Goal: Task Accomplishment & Management: Complete application form

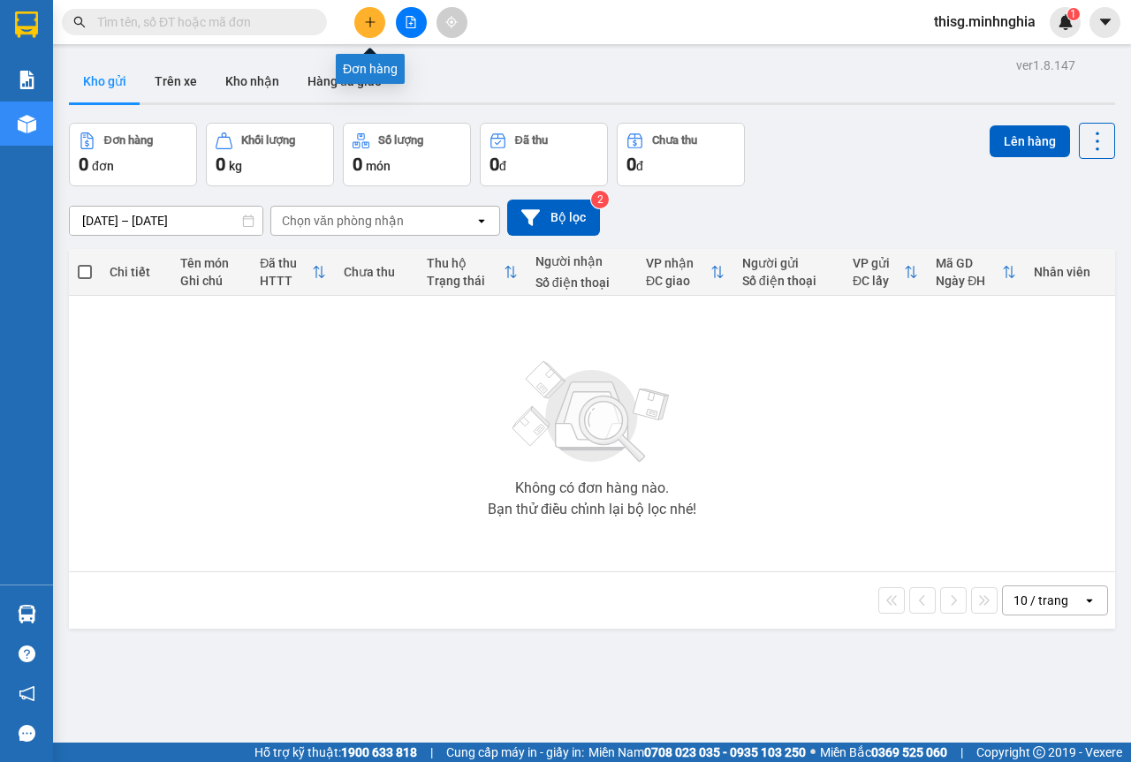
click at [371, 21] on icon "plus" at bounding box center [370, 22] width 12 height 12
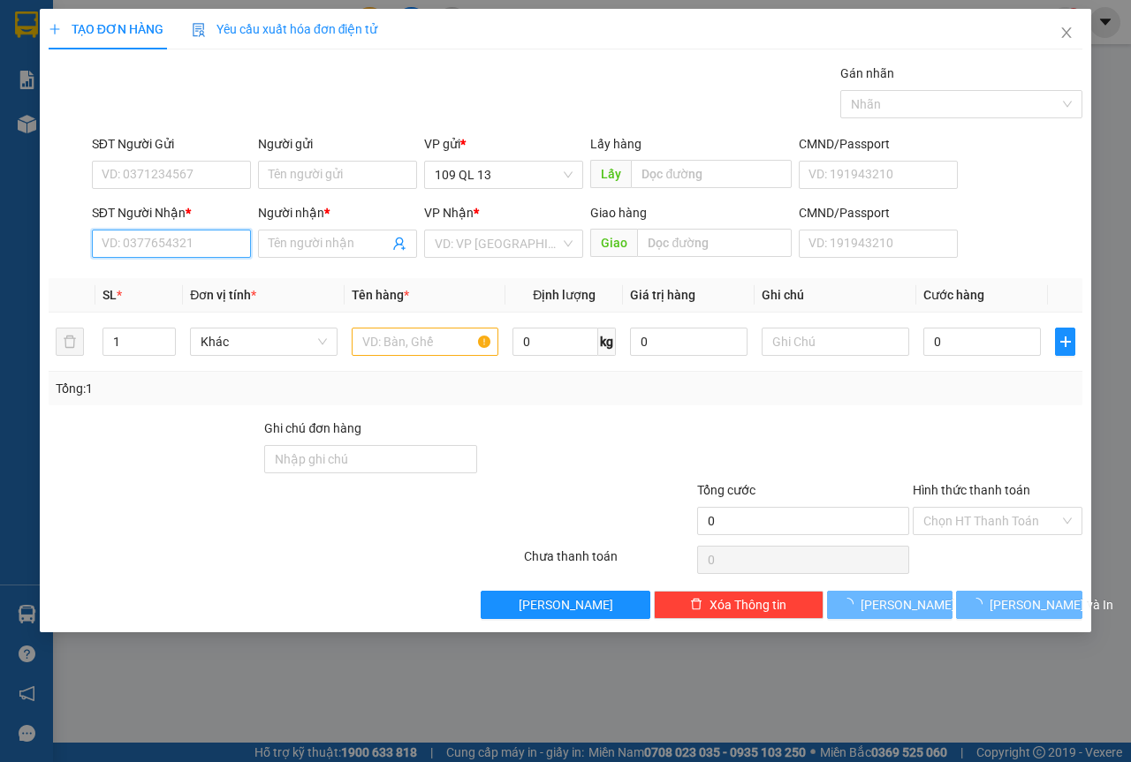
click at [197, 247] on input "SĐT Người Nhận *" at bounding box center [171, 244] width 159 height 28
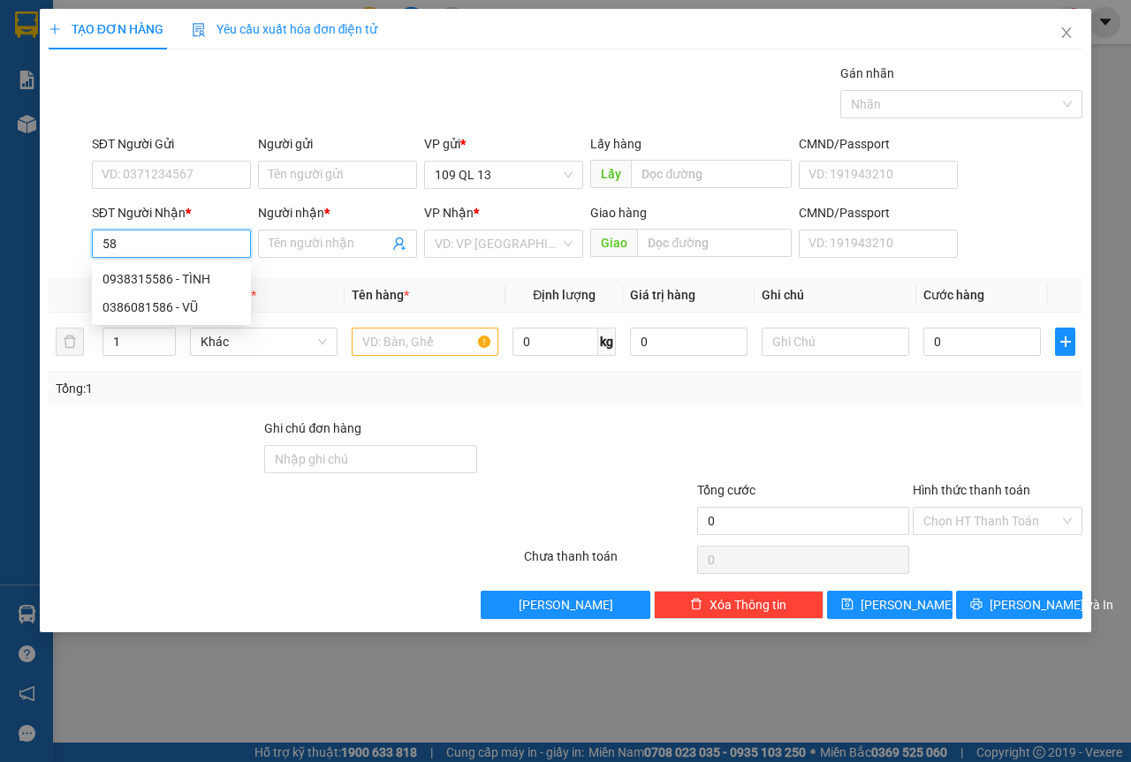
type input "5"
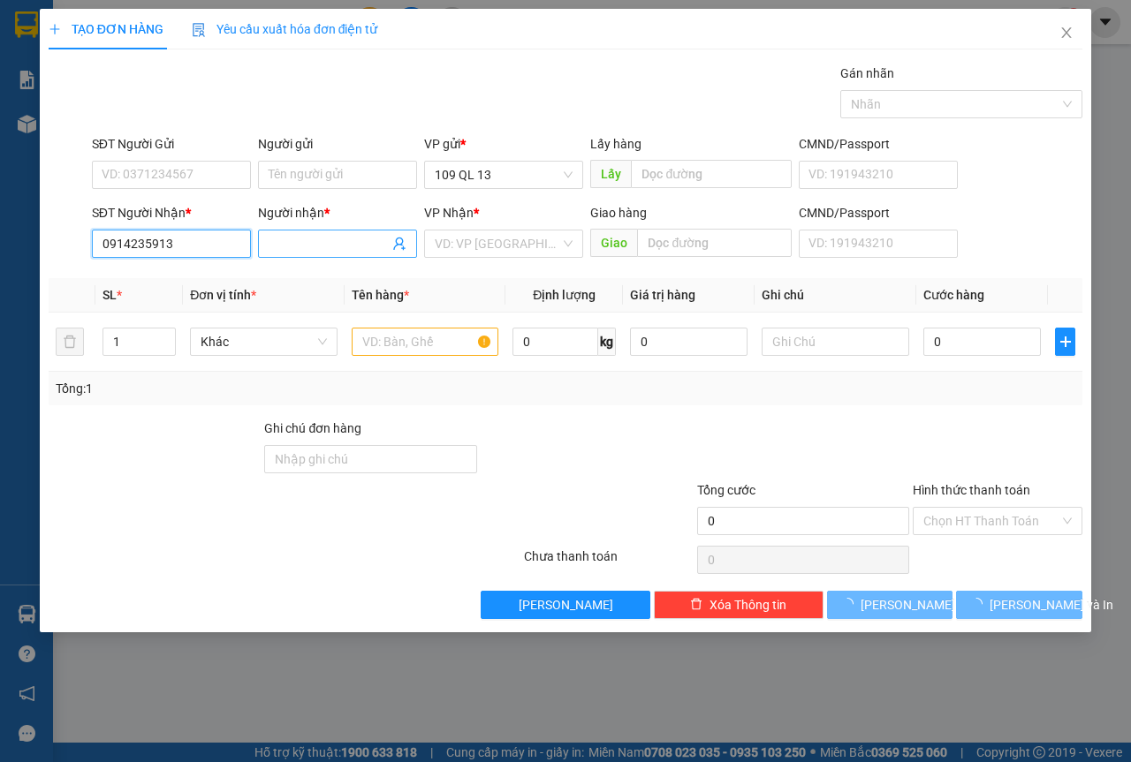
type input "0914235913"
click at [290, 246] on input "Người nhận *" at bounding box center [329, 243] width 120 height 19
click at [233, 242] on input "0914235913" at bounding box center [171, 244] width 159 height 28
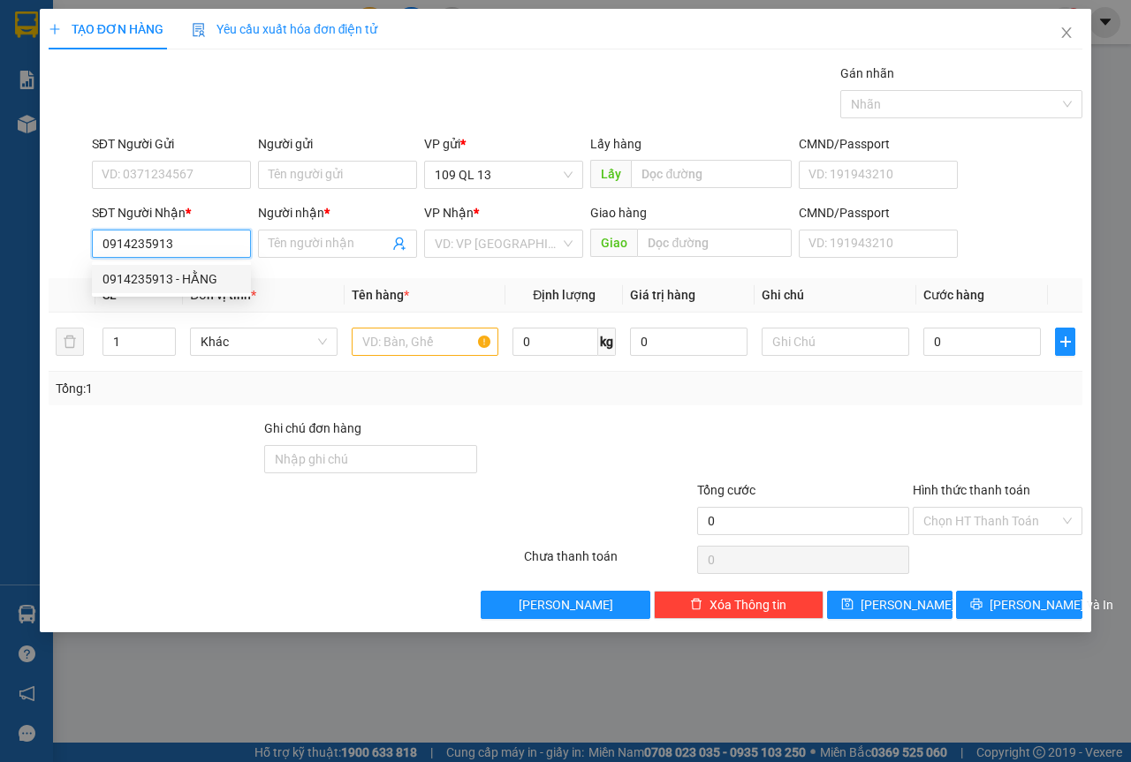
click at [225, 282] on div "0914235913 - HẰNG" at bounding box center [171, 278] width 138 height 19
type input "HẰNG"
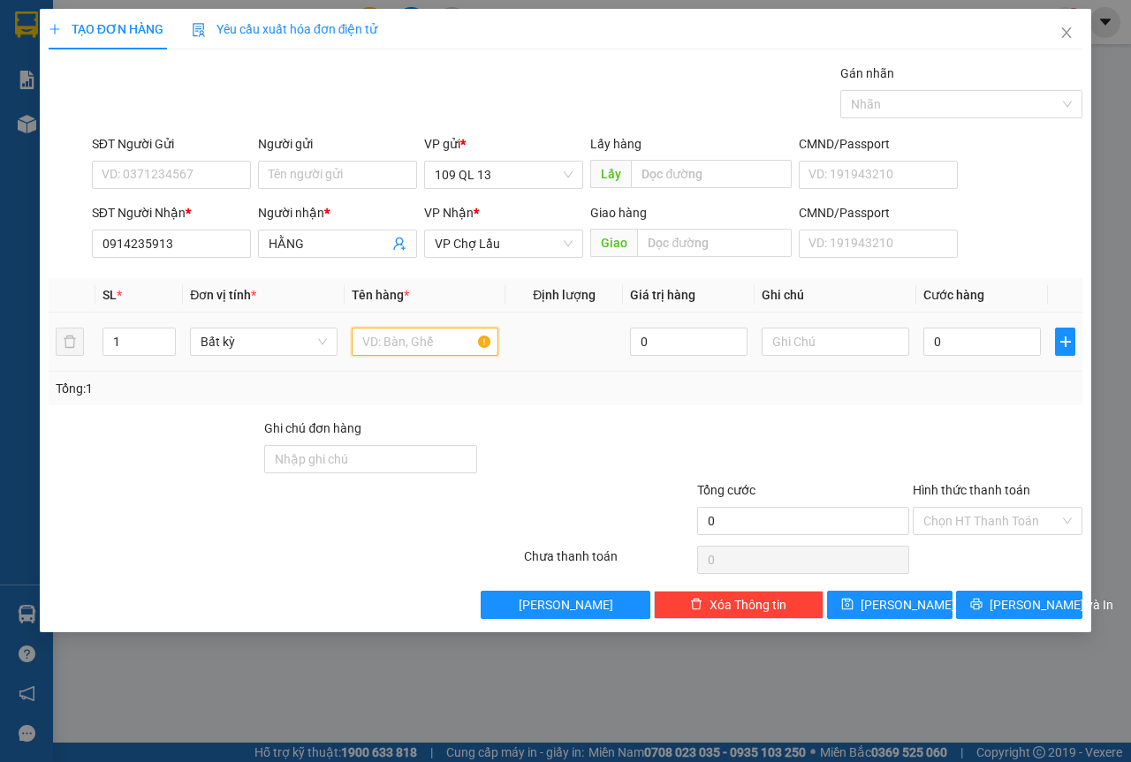
click at [438, 336] on input "text" at bounding box center [426, 342] width 148 height 28
click at [826, 343] on input "text" at bounding box center [836, 342] width 148 height 28
type input "`"
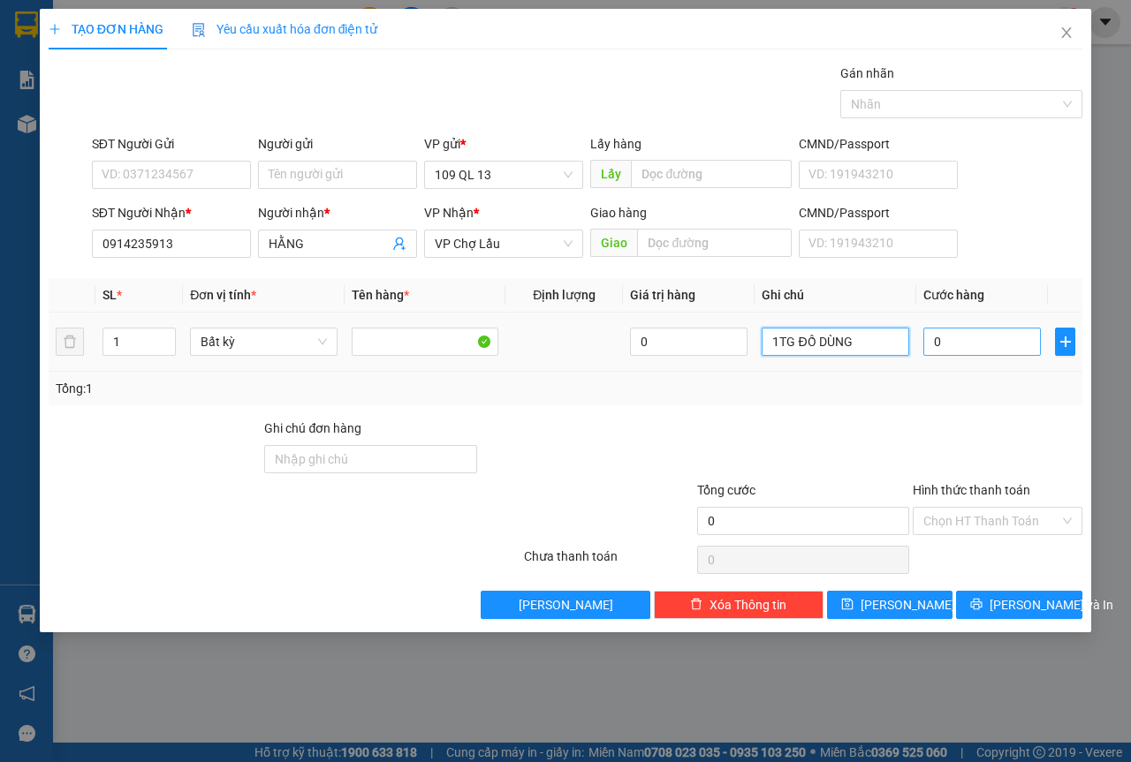
type input "1TG ĐỒ DÙNG"
click at [979, 352] on input "0" at bounding box center [982, 342] width 118 height 28
type input "5"
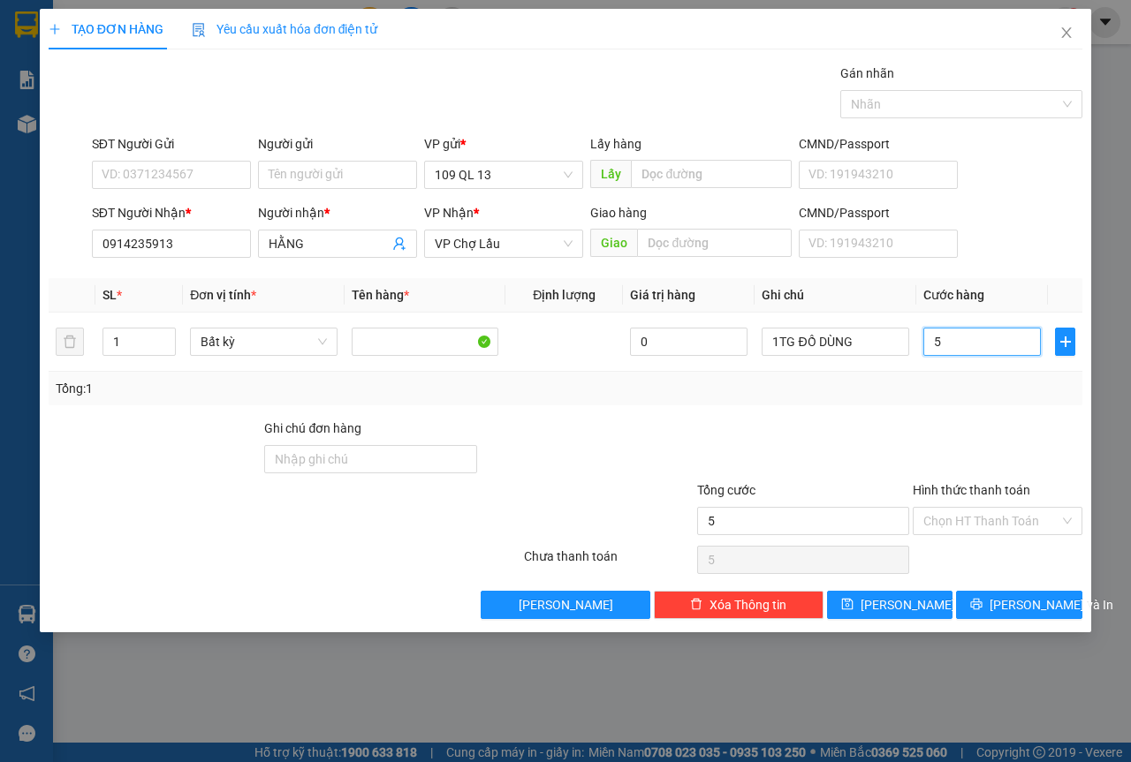
type input "50"
type input "50.000"
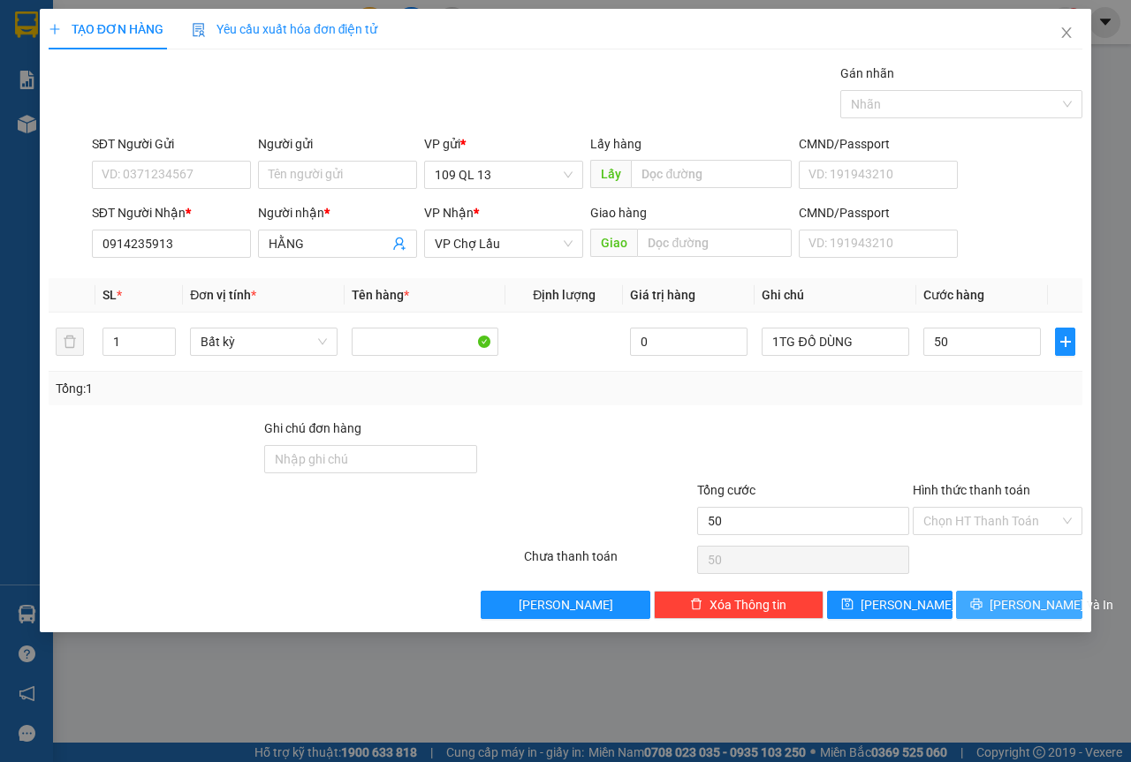
type input "50.000"
click at [1055, 604] on button "Lưu và In" at bounding box center [1019, 605] width 126 height 28
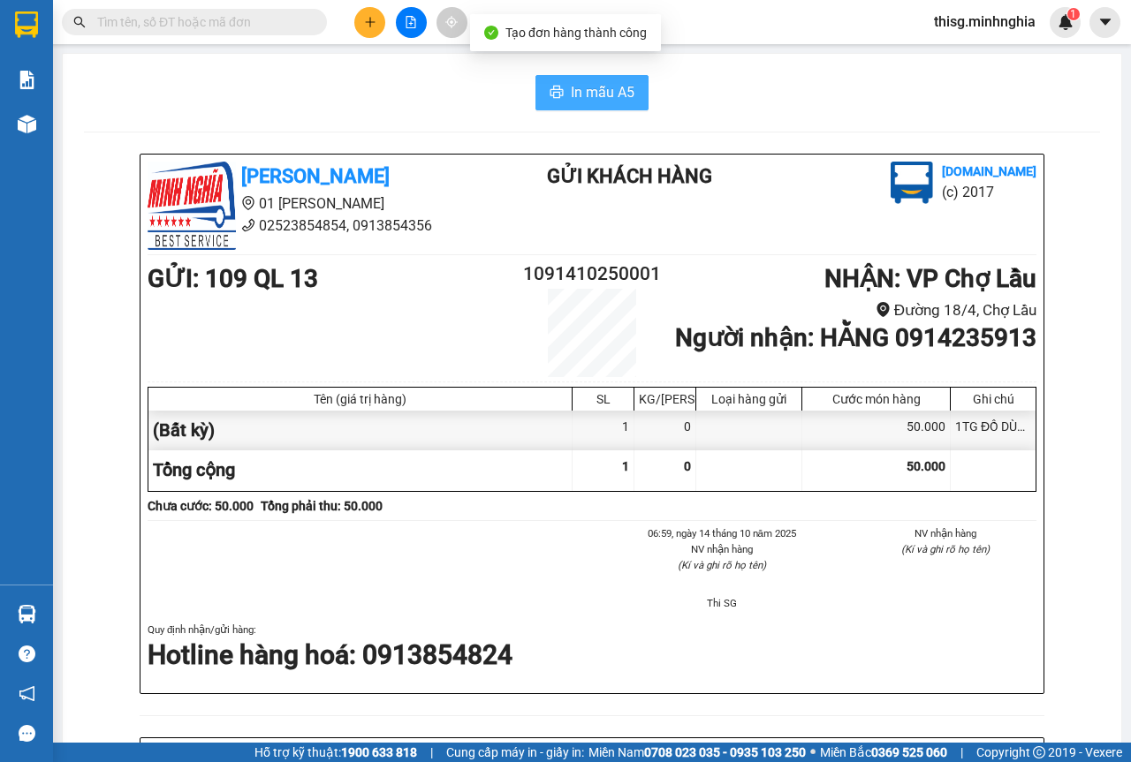
click at [609, 107] on button "In mẫu A5" at bounding box center [591, 92] width 113 height 35
click at [606, 98] on span "In mẫu A5" at bounding box center [603, 92] width 64 height 22
